Goal: Task Accomplishment & Management: Manage account settings

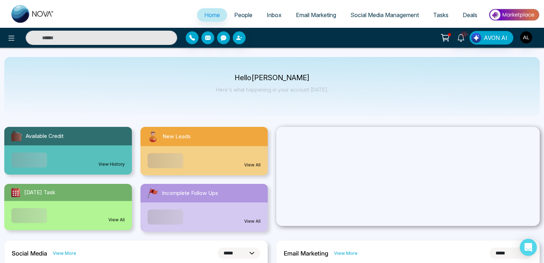
select select "*"
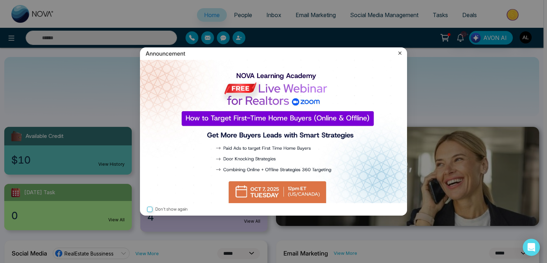
click at [400, 53] on icon at bounding box center [400, 53] width 3 height 3
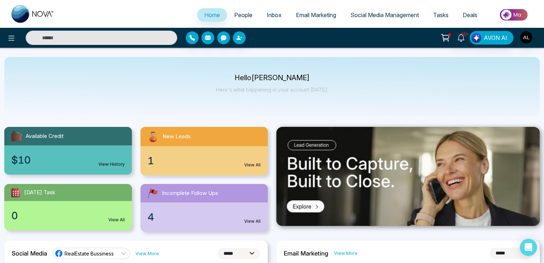
click at [442, 35] on icon at bounding box center [445, 38] width 10 height 10
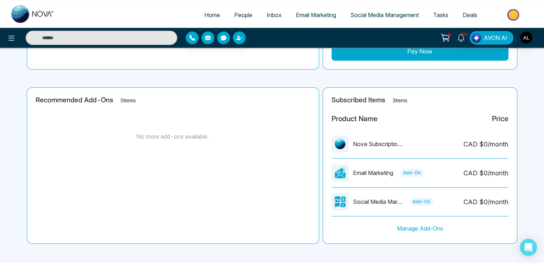
scroll to position [141, 0]
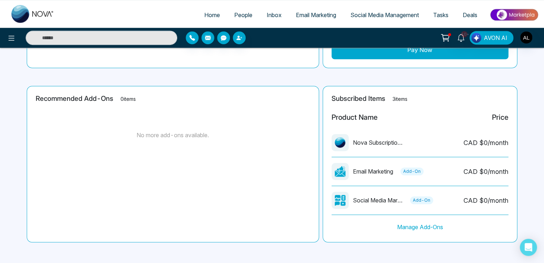
click at [315, 17] on span "Email Marketing" at bounding box center [316, 14] width 40 height 7
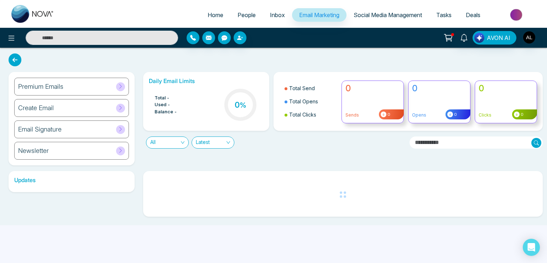
click at [107, 154] on div "Newsletter" at bounding box center [71, 151] width 115 height 18
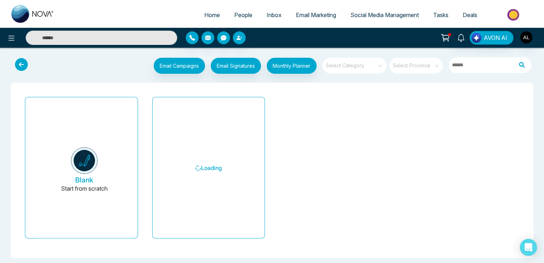
click at [21, 63] on icon at bounding box center [21, 64] width 13 height 13
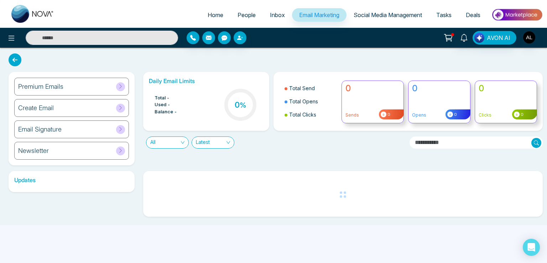
click at [100, 100] on div "Create Email" at bounding box center [71, 108] width 115 height 18
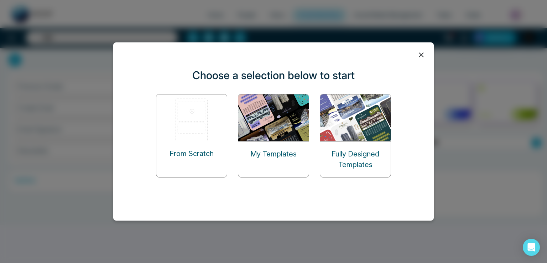
click at [332, 149] on p "Fully Designed Templates" at bounding box center [355, 159] width 71 height 21
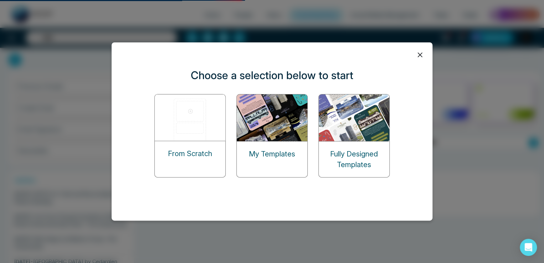
click at [354, 133] on img at bounding box center [353, 117] width 71 height 47
click at [419, 55] on icon at bounding box center [419, 54] width 5 height 5
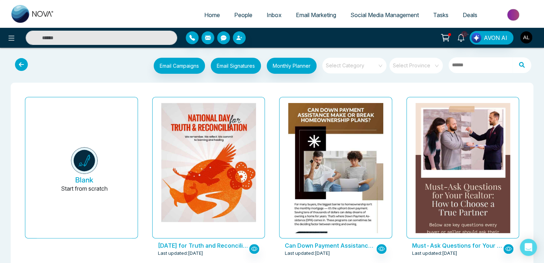
click at [526, 40] on img "button" at bounding box center [526, 37] width 12 height 12
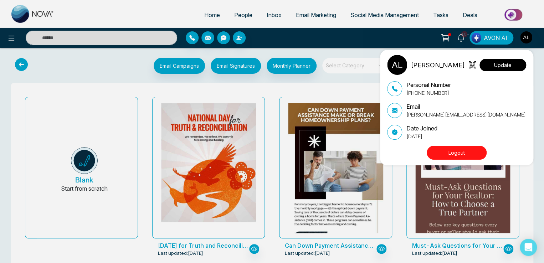
click at [503, 64] on button "Update" at bounding box center [502, 65] width 47 height 12
select select
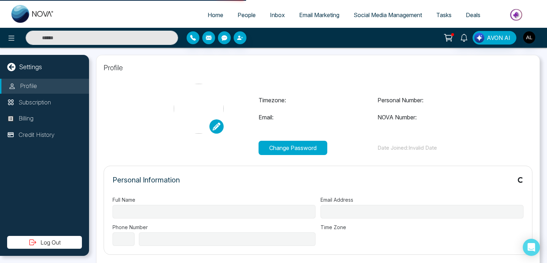
type input "**********"
select select "***"
type input "**********"
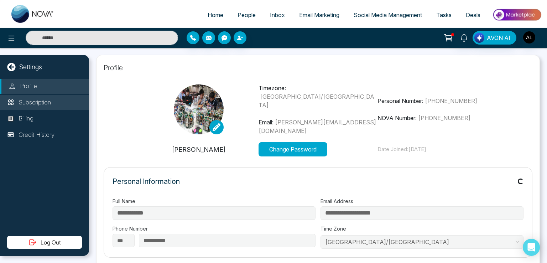
click at [40, 103] on p "Subscription" at bounding box center [35, 102] width 32 height 9
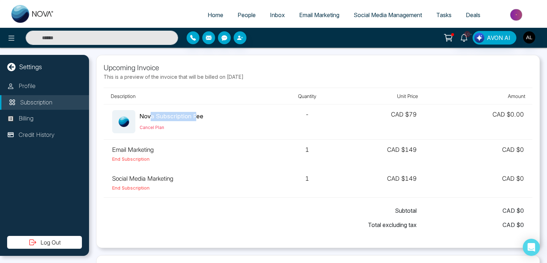
drag, startPoint x: 151, startPoint y: 114, endPoint x: 197, endPoint y: 114, distance: 45.6
click at [197, 114] on div "Nova Subscription Fee" at bounding box center [172, 116] width 64 height 9
drag, startPoint x: 125, startPoint y: 150, endPoint x: 142, endPoint y: 152, distance: 18.0
click at [142, 152] on td "Email Marketing End Subscription" at bounding box center [190, 154] width 172 height 29
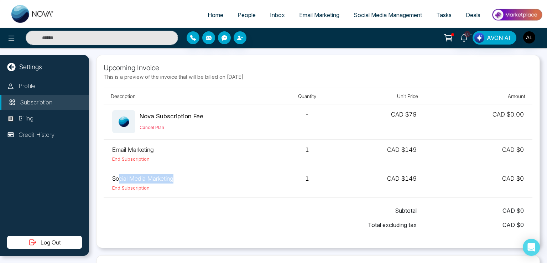
drag, startPoint x: 119, startPoint y: 182, endPoint x: 194, endPoint y: 182, distance: 74.8
click at [194, 182] on td "Social Media Marketing End Subscription" at bounding box center [190, 182] width 172 height 29
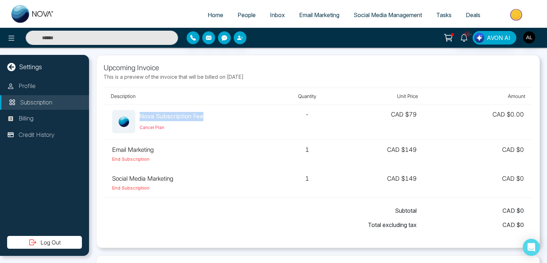
drag, startPoint x: 140, startPoint y: 114, endPoint x: 202, endPoint y: 113, distance: 62.3
click at [202, 113] on div "Nova Subscription Fee" at bounding box center [172, 116] width 64 height 9
click at [164, 114] on div "Nova Subscription Fee" at bounding box center [172, 116] width 64 height 9
drag, startPoint x: 124, startPoint y: 149, endPoint x: 152, endPoint y: 149, distance: 28.1
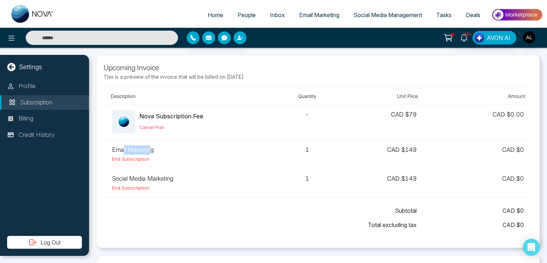
click at [152, 149] on td "Email Marketing End Subscription" at bounding box center [190, 154] width 172 height 29
drag, startPoint x: 129, startPoint y: 177, endPoint x: 158, endPoint y: 180, distance: 29.7
click at [158, 180] on td "Social Media Marketing End Subscription" at bounding box center [190, 182] width 172 height 29
drag, startPoint x: 133, startPoint y: 145, endPoint x: 138, endPoint y: 146, distance: 5.4
click at [135, 146] on td "Email Marketing End Subscription" at bounding box center [190, 154] width 172 height 29
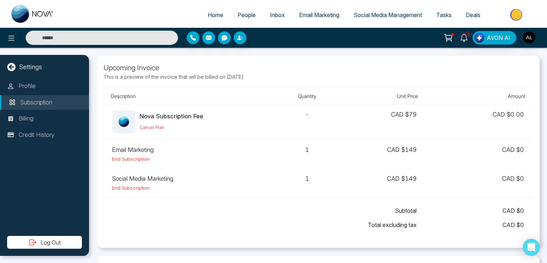
drag, startPoint x: 385, startPoint y: 78, endPoint x: 390, endPoint y: 78, distance: 5.0
click at [390, 78] on p "This is a preview of the invoice that will be billed on [DATE]" at bounding box center [318, 76] width 429 height 7
click at [394, 93] on th "Unit Price" at bounding box center [382, 96] width 86 height 16
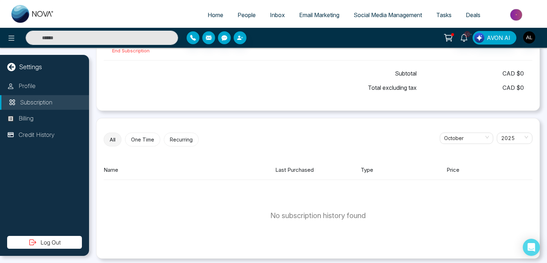
scroll to position [139, 0]
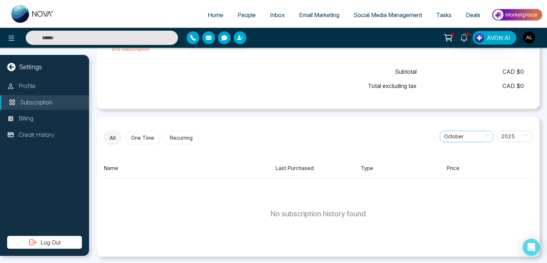
click at [457, 133] on span "October" at bounding box center [466, 136] width 45 height 11
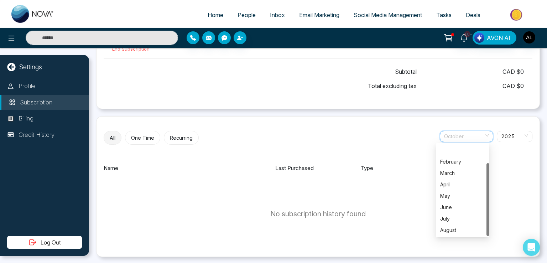
scroll to position [23, 0]
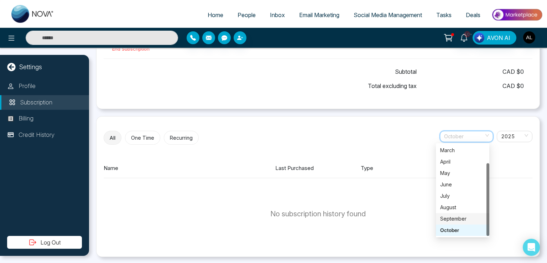
click at [455, 219] on div "September" at bounding box center [462, 219] width 45 height 8
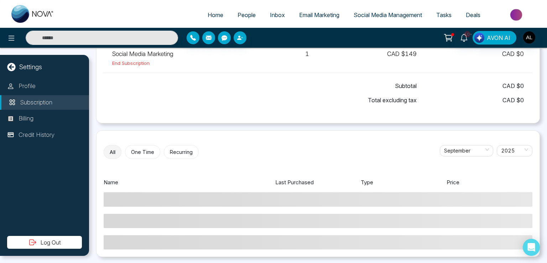
scroll to position [139, 0]
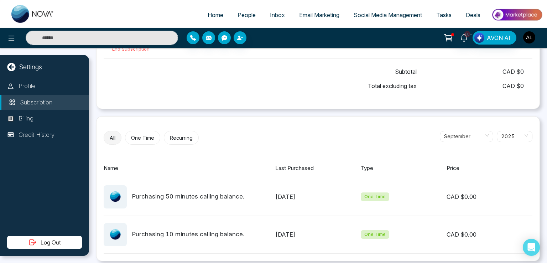
click at [530, 39] on img "button" at bounding box center [529, 37] width 12 height 12
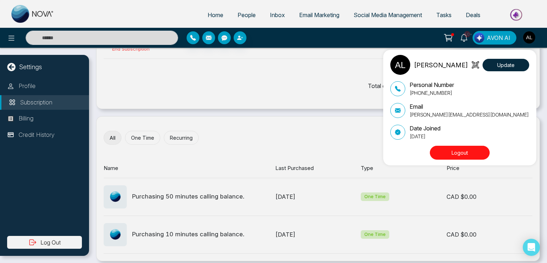
click at [299, 100] on div "ADMIN [PERSON_NAME] Update Personal Number [PHONE_NUMBER] Email [PERSON_NAME][E…" at bounding box center [273, 131] width 547 height 263
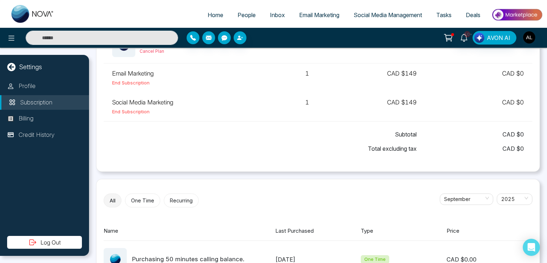
scroll to position [143, 0]
